Goal: Navigation & Orientation: Find specific page/section

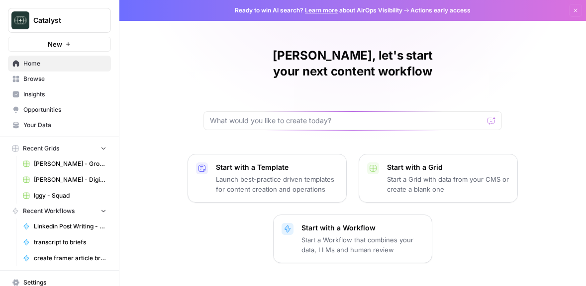
scroll to position [37, 0]
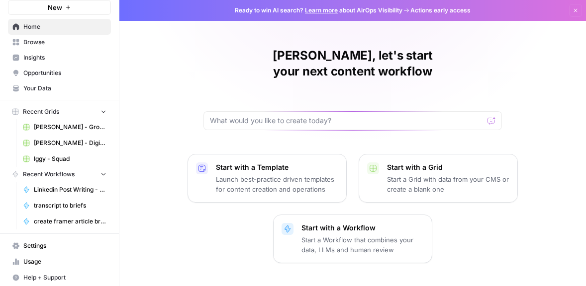
click at [62, 219] on span "create framer article briefs" at bounding box center [70, 221] width 73 height 9
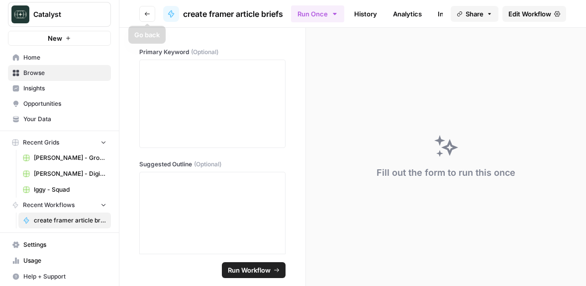
scroll to position [129, 0]
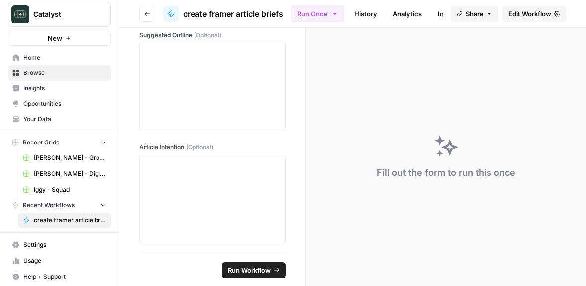
click at [364, 10] on link "History" at bounding box center [365, 14] width 35 height 16
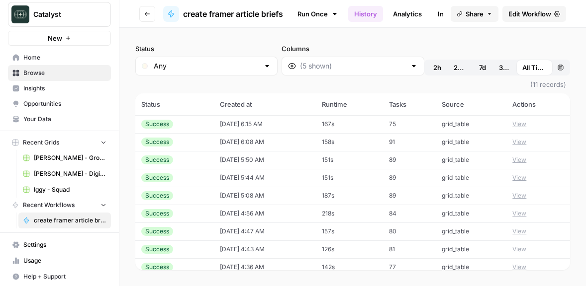
click at [410, 8] on link "Analytics" at bounding box center [407, 14] width 41 height 16
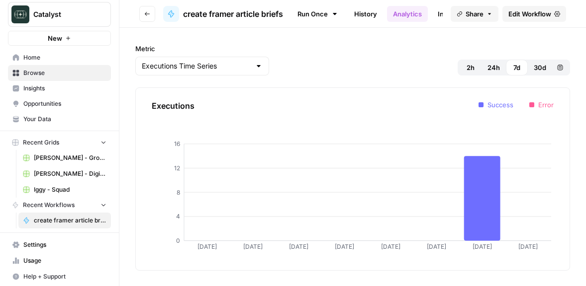
click at [366, 6] on link "History" at bounding box center [365, 14] width 35 height 16
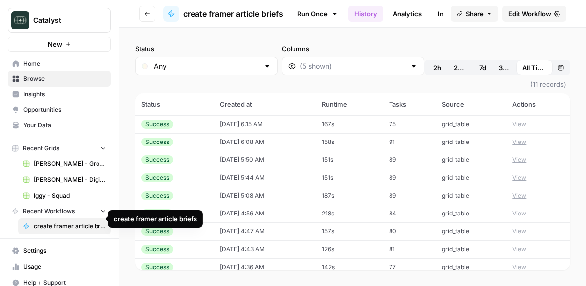
scroll to position [6, 0]
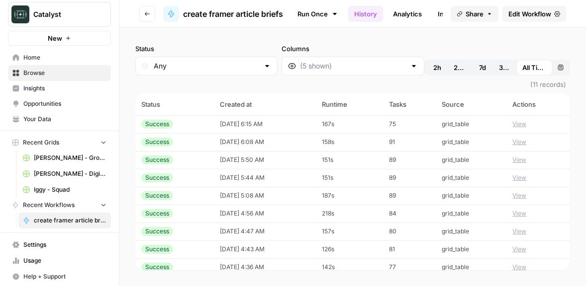
click at [134, 11] on header "Go back create framer article briefs Run Once History Analytics Integrate Share…" at bounding box center [352, 14] width 466 height 28
click at [148, 13] on icon "button" at bounding box center [147, 14] width 6 height 6
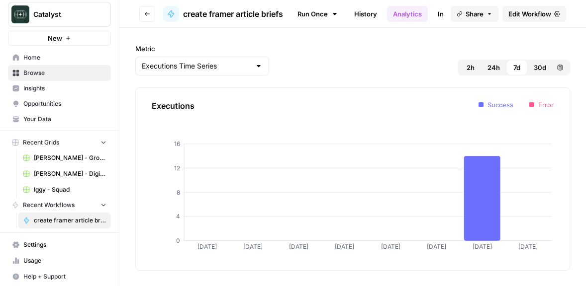
click at [145, 11] on icon "button" at bounding box center [147, 14] width 6 height 6
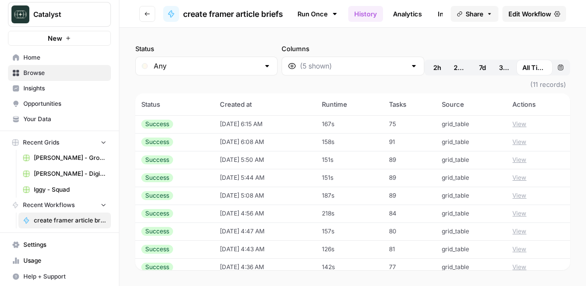
click at [145, 11] on icon "button" at bounding box center [147, 14] width 6 height 6
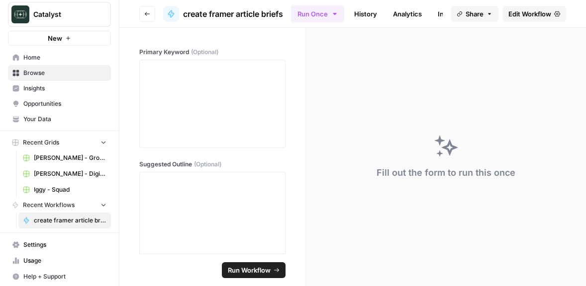
click at [145, 11] on icon "button" at bounding box center [147, 14] width 6 height 6
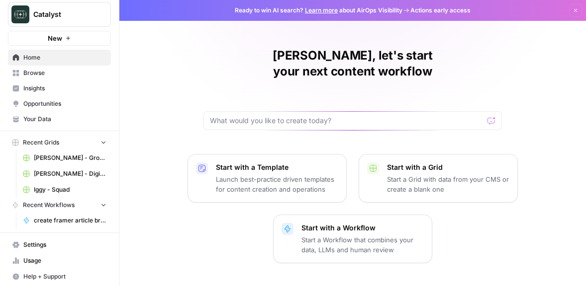
click at [58, 58] on span "Home" at bounding box center [64, 57] width 83 height 9
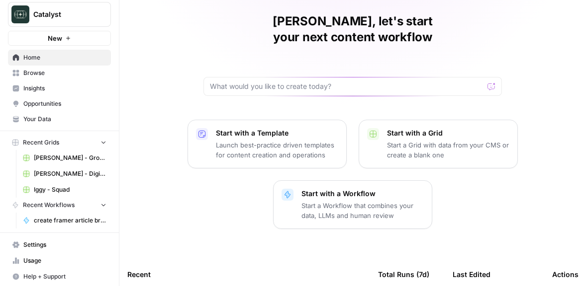
scroll to position [231, 0]
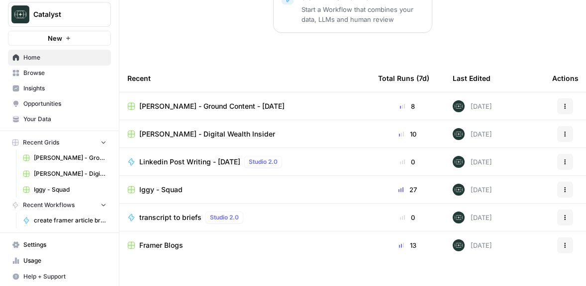
click at [175, 241] on span "Framer Blogs" at bounding box center [161, 246] width 44 height 10
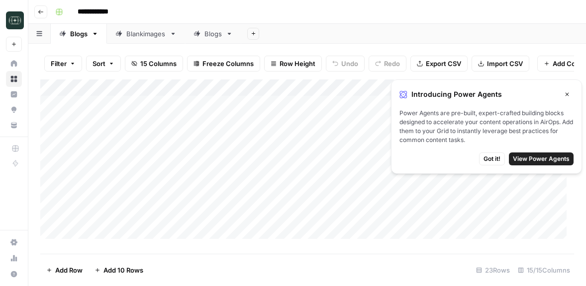
click at [569, 93] on icon "button" at bounding box center [567, 95] width 6 height 6
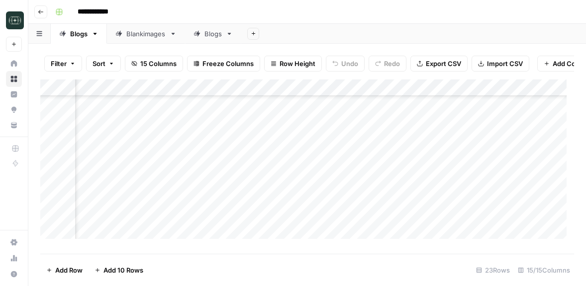
scroll to position [262, 887]
